Goal: Task Accomplishment & Management: Manage account settings

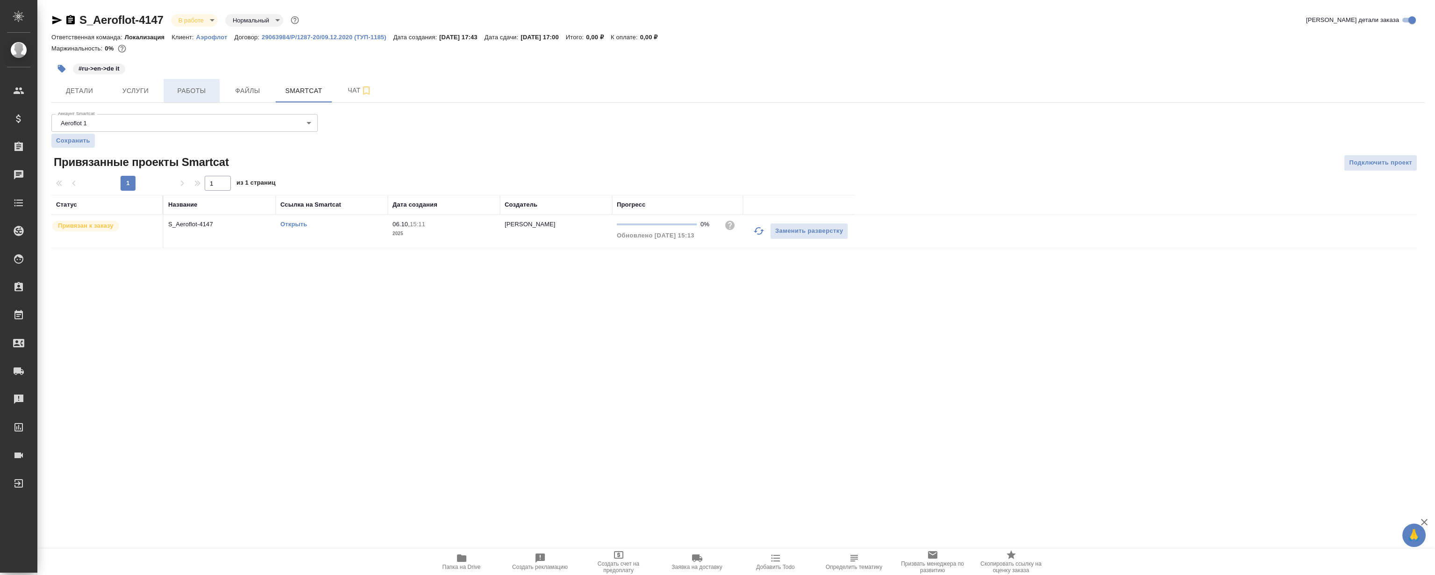
click at [198, 89] on span "Работы" at bounding box center [191, 91] width 45 height 12
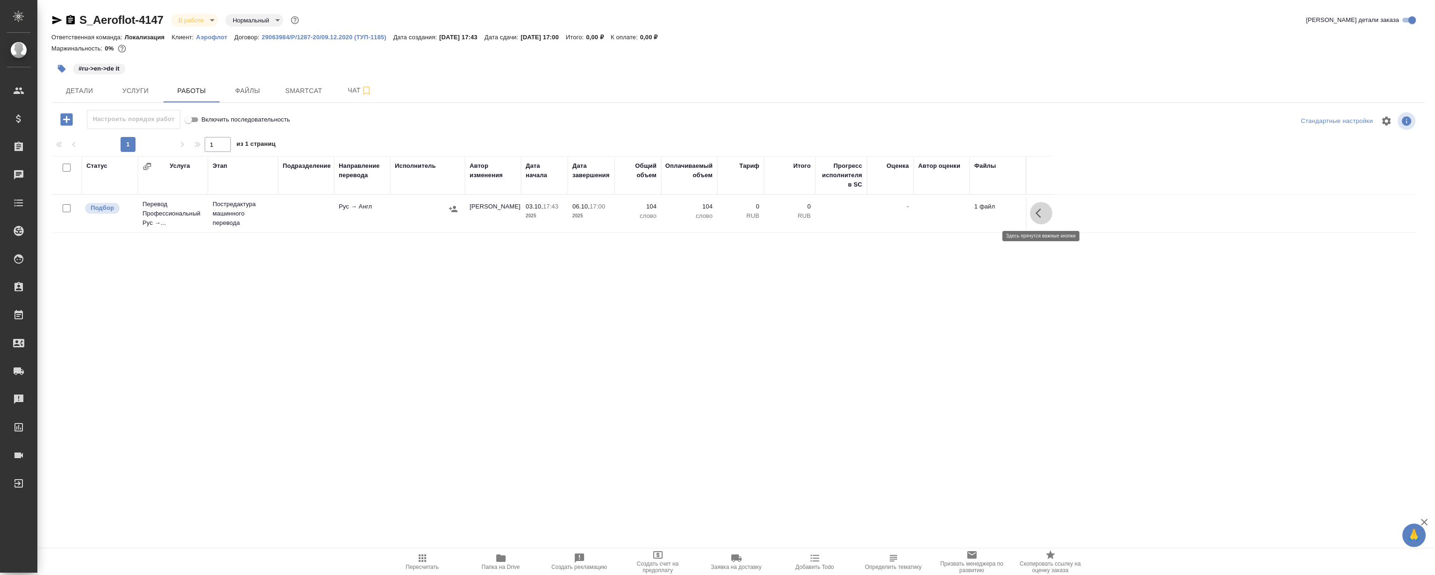
click at [1034, 207] on button "button" at bounding box center [1041, 213] width 22 height 22
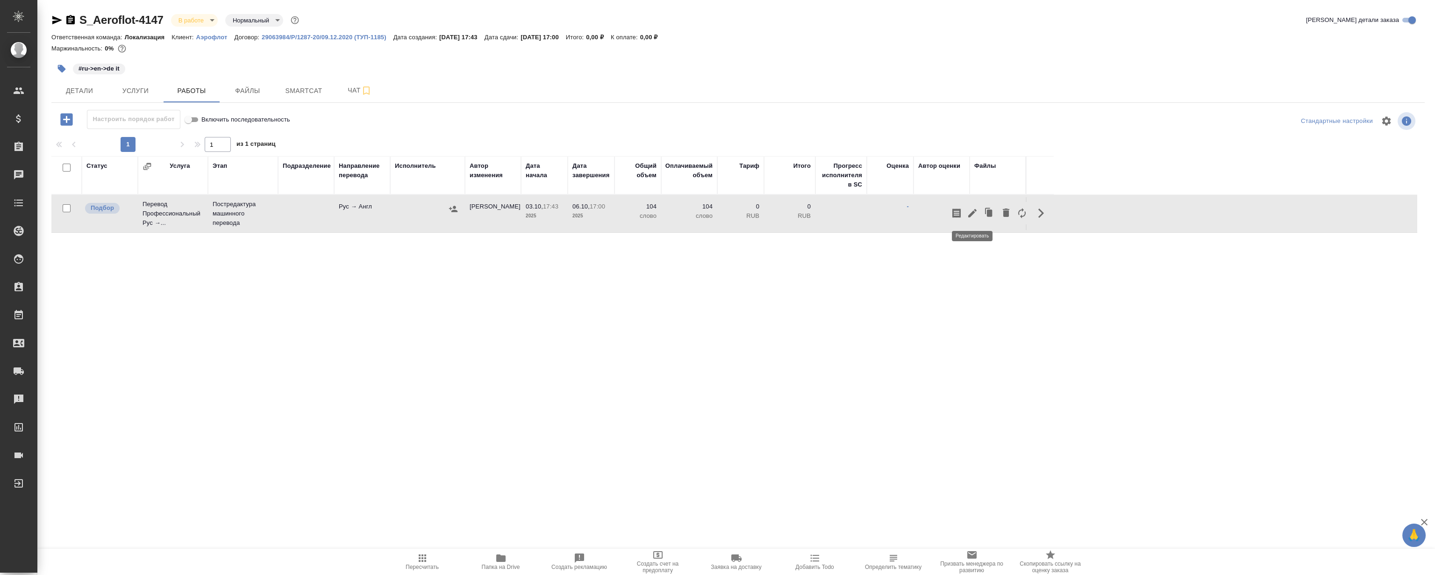
click at [972, 210] on icon "button" at bounding box center [972, 213] width 11 height 11
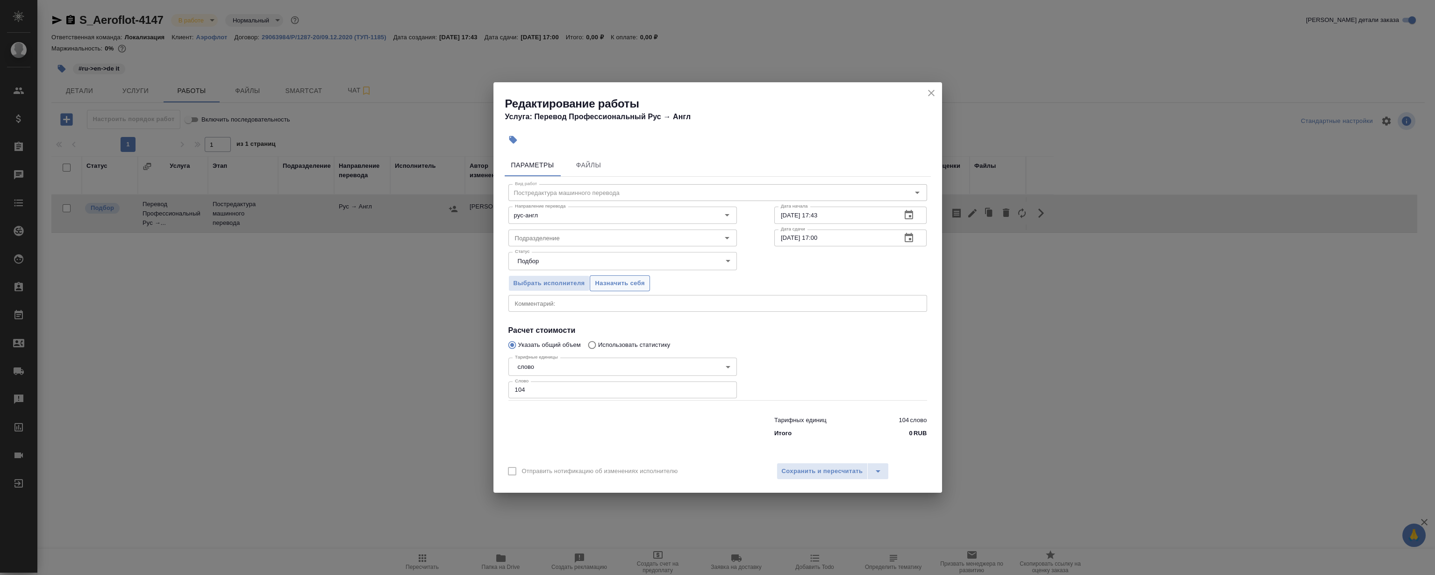
click at [612, 281] on span "Назначить себя" at bounding box center [620, 283] width 50 height 11
click at [930, 96] on icon "close" at bounding box center [931, 92] width 11 height 11
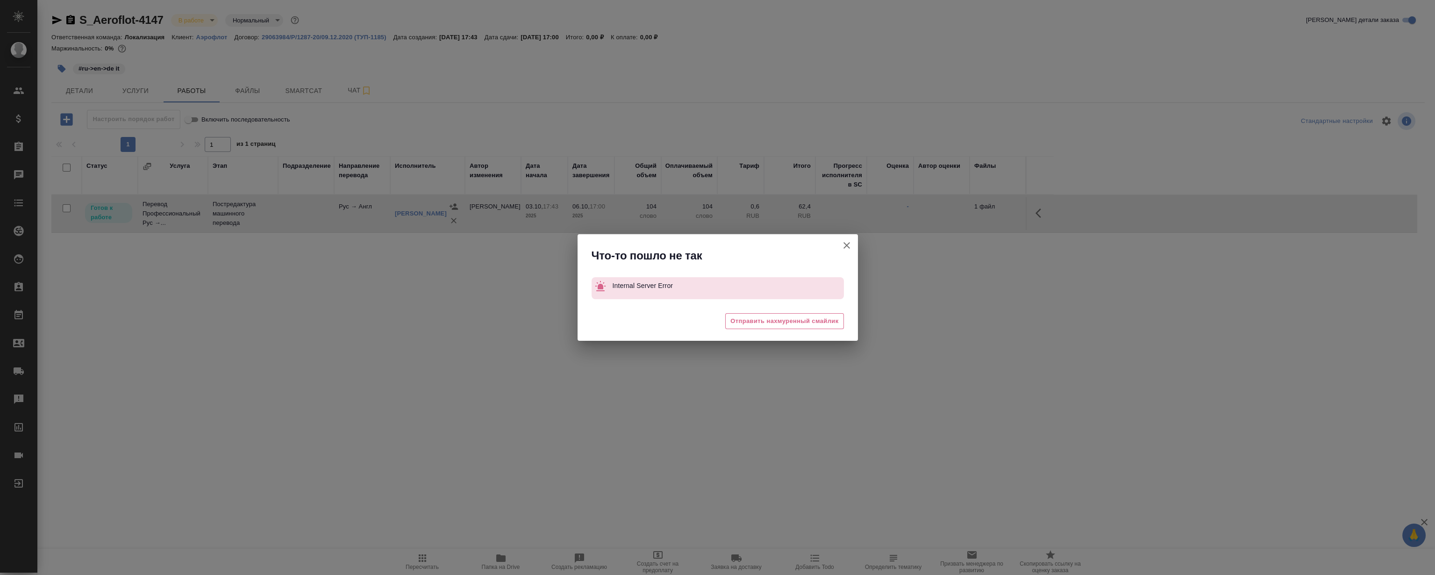
click at [847, 251] on button "Группировать работы по услугам" at bounding box center [847, 245] width 22 height 22
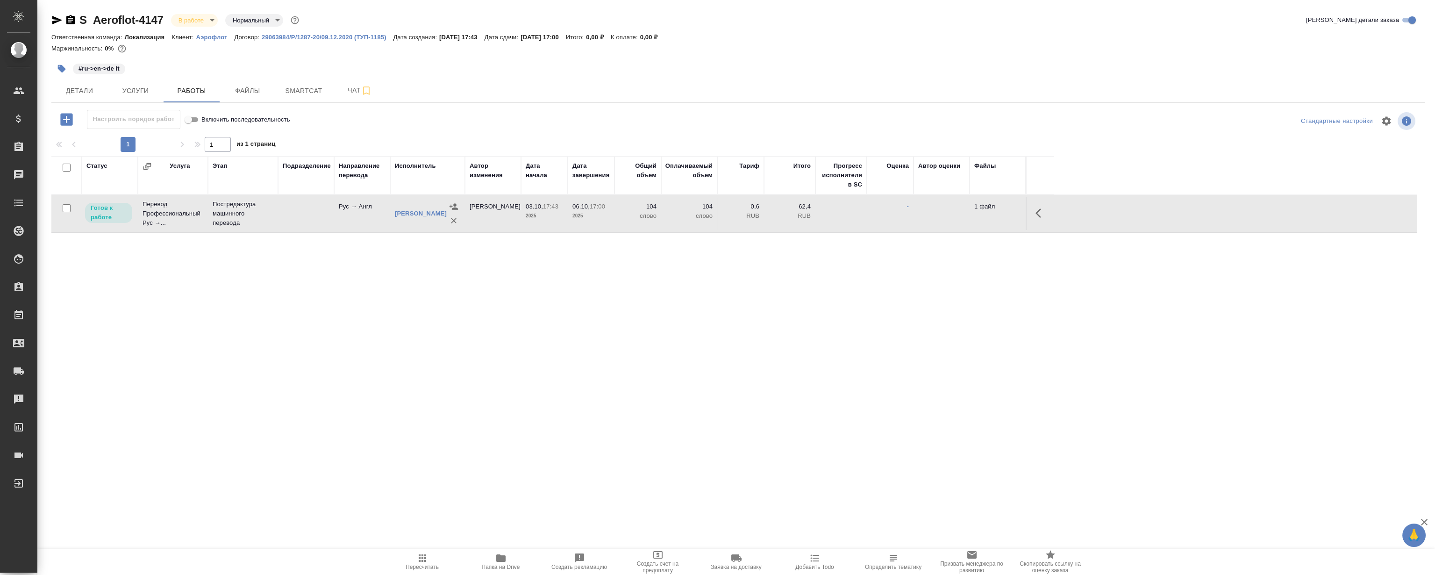
click at [1042, 210] on icon "button" at bounding box center [1041, 213] width 11 height 11
click at [972, 214] on icon "button" at bounding box center [972, 213] width 8 height 8
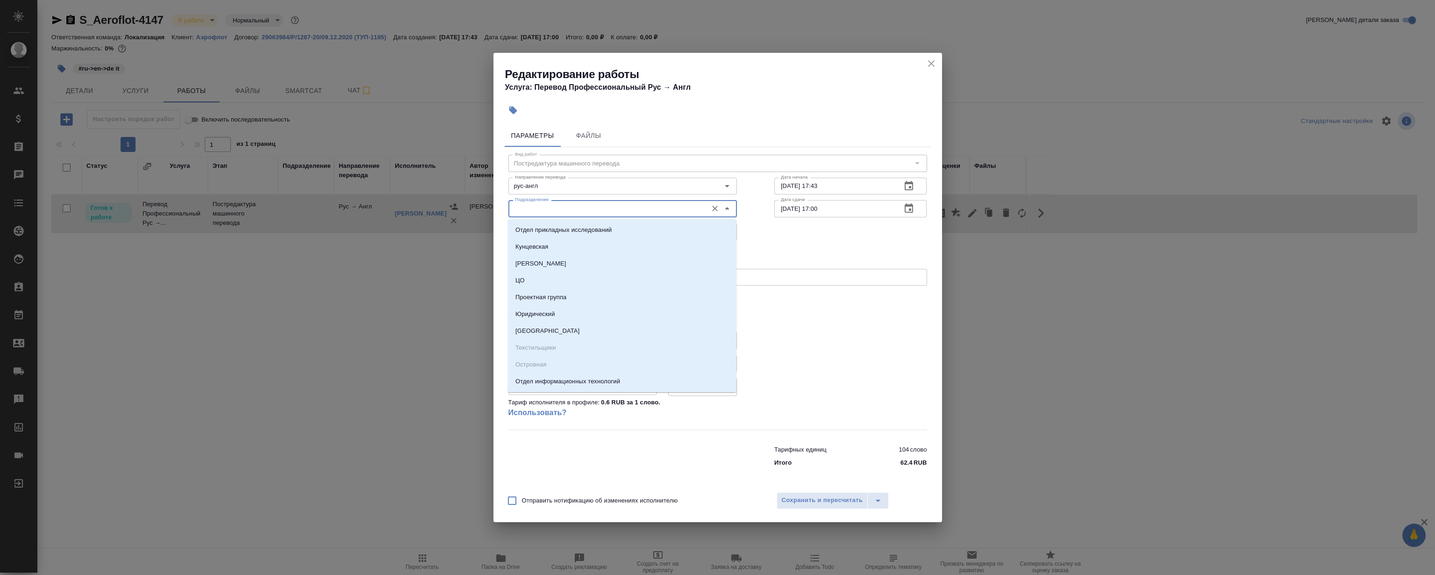
click at [624, 209] on input "Подразделение" at bounding box center [607, 208] width 192 height 11
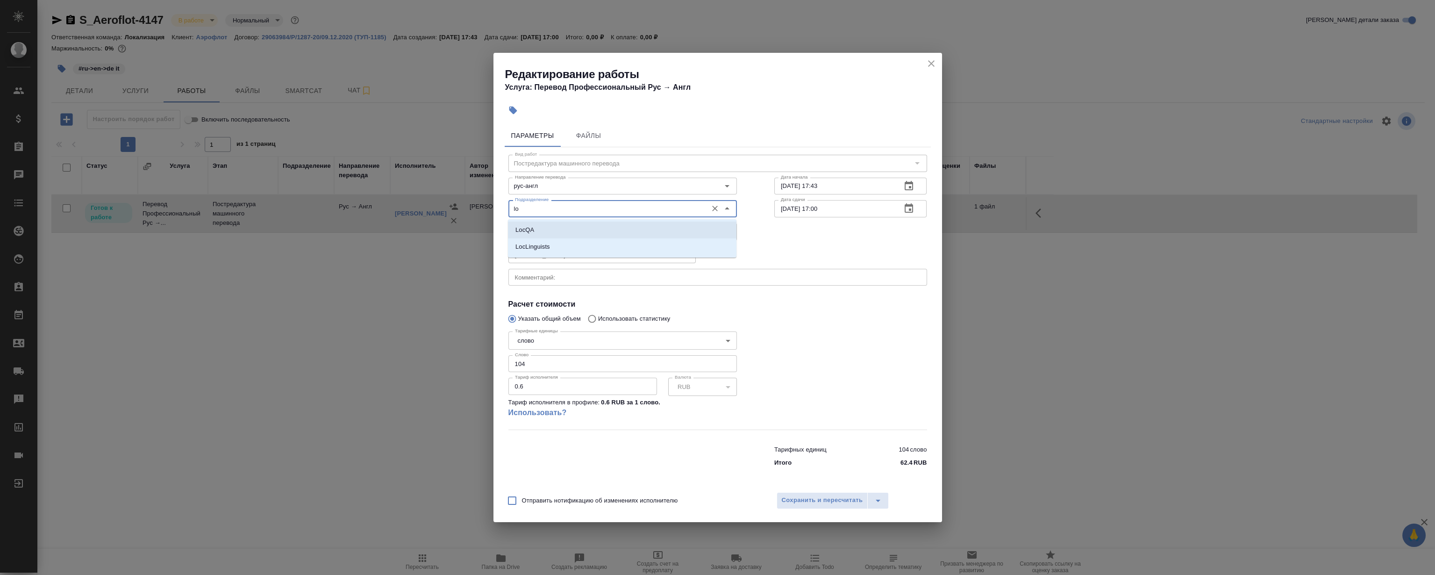
click at [527, 233] on p "LocQA" at bounding box center [525, 229] width 19 height 9
type input "LocQA"
click at [540, 234] on body "🙏 .cls-1 fill:#fff; AWATERA Magerramov Ruslan Клиенты Спецификации Заказы 0 Чат…" at bounding box center [717, 287] width 1435 height 575
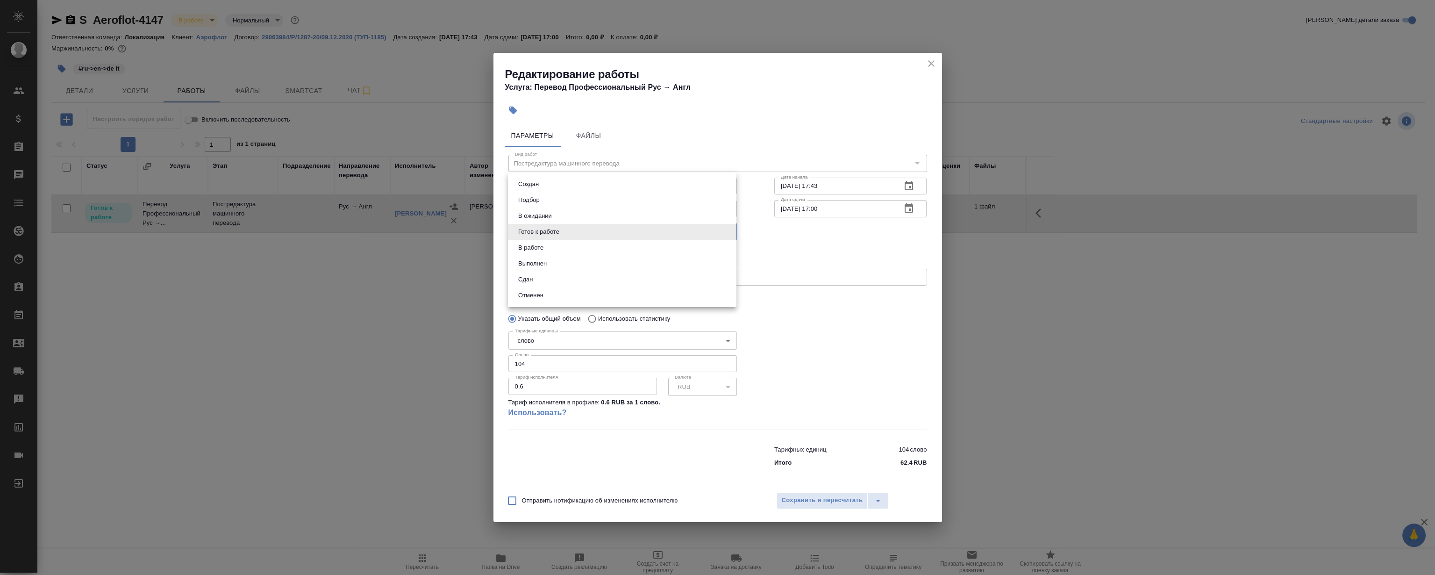
click at [555, 283] on li "Сдан" at bounding box center [622, 280] width 229 height 16
type input "closed"
drag, startPoint x: 808, startPoint y: 503, endPoint x: 577, endPoint y: 398, distance: 254.3
click at [808, 503] on span "Сохранить и пересчитать" at bounding box center [822, 500] width 81 height 11
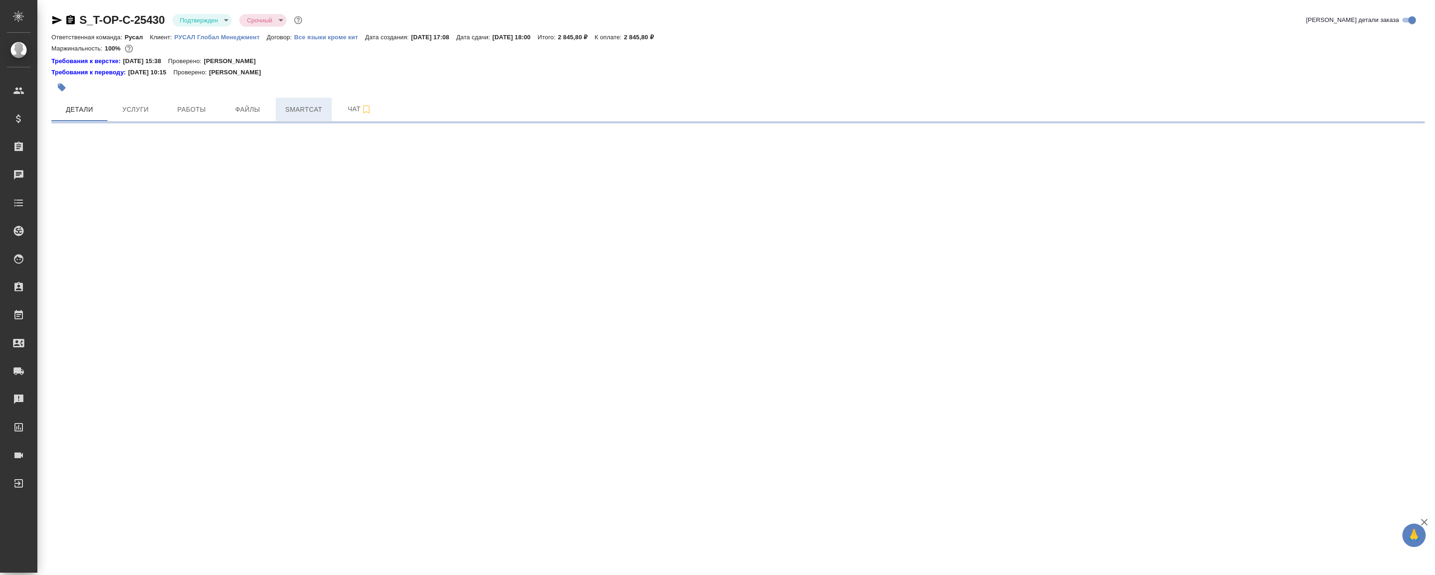
select select "RU"
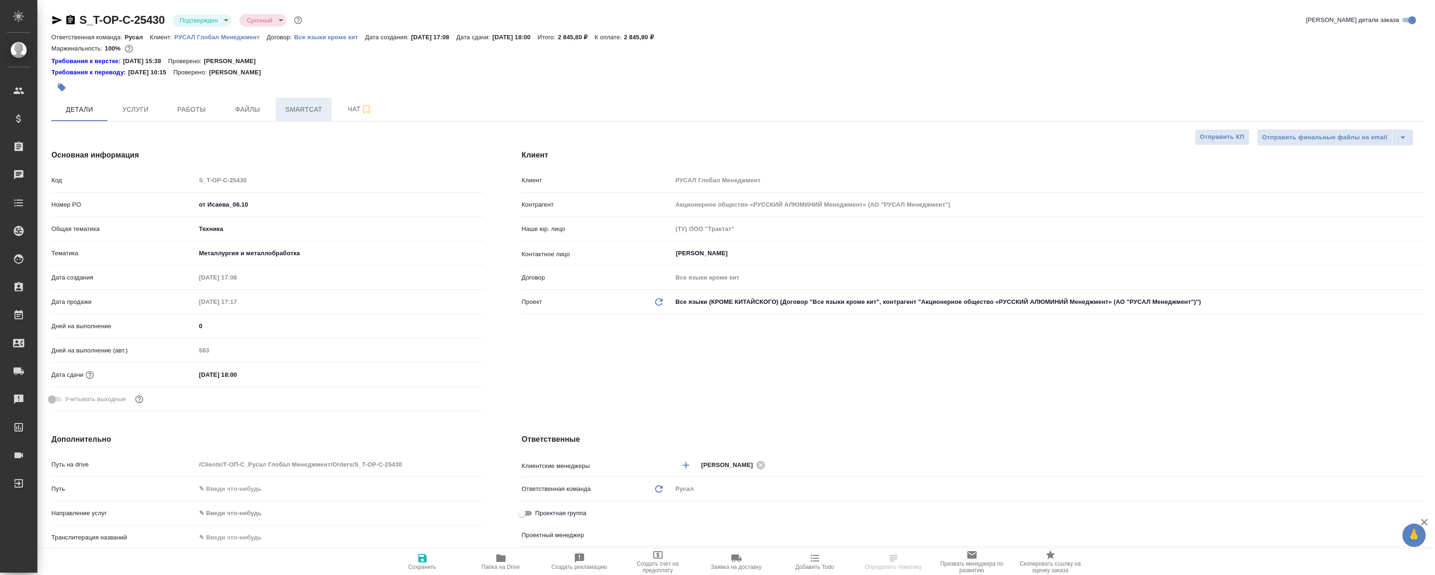
type textarea "x"
click at [308, 113] on span "Smartcat" at bounding box center [303, 110] width 45 height 12
type input "Журавлева Александра"
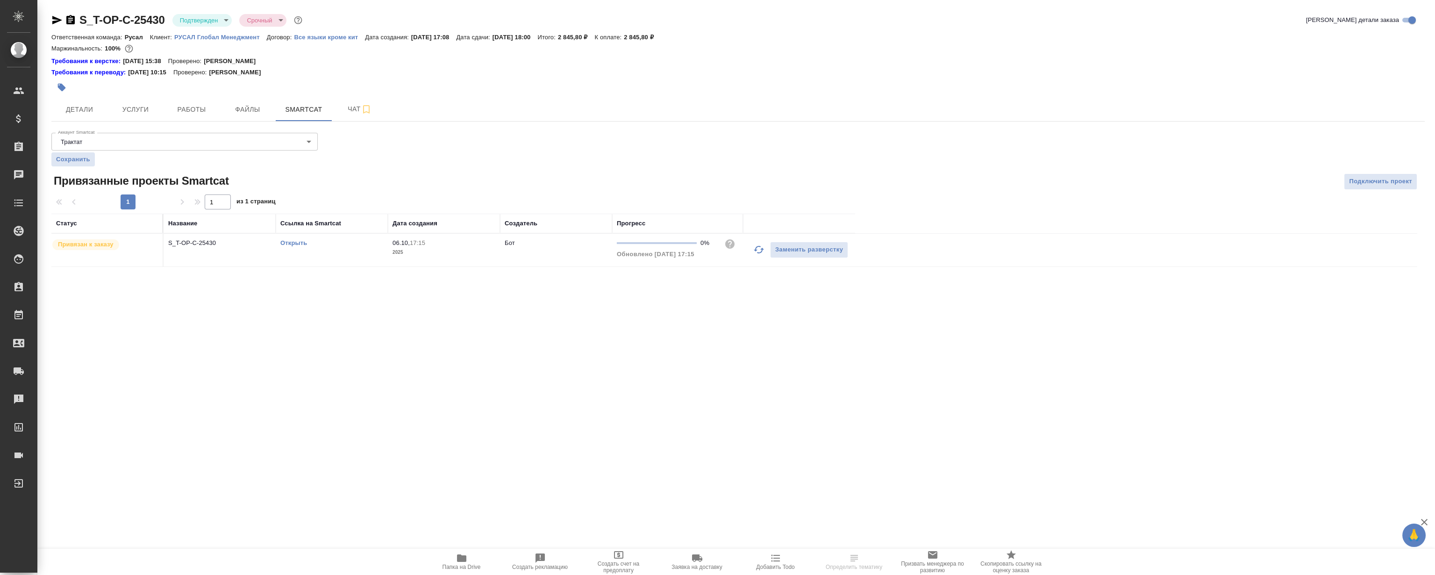
click at [301, 246] on link "Открыть" at bounding box center [293, 242] width 27 height 7
